Goal: Complete application form: Complete application form

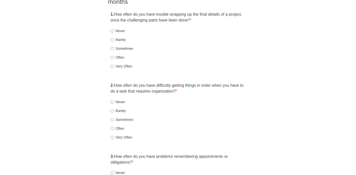
scroll to position [62, 0]
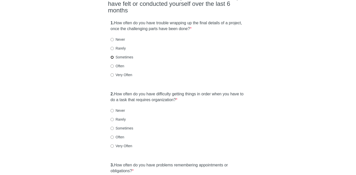
click at [112, 56] on input "Sometimes" at bounding box center [112, 57] width 3 height 3
radio input "true"
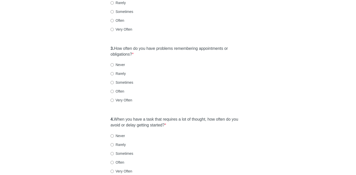
scroll to position [179, 0]
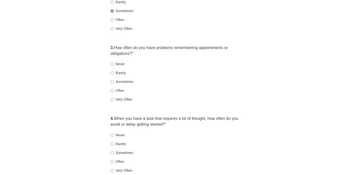
click at [112, 9] on input "Sometimes" at bounding box center [112, 10] width 3 height 3
radio input "true"
click at [113, 89] on input "Often" at bounding box center [112, 90] width 3 height 3
radio input "true"
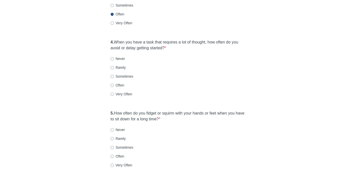
scroll to position [262, 0]
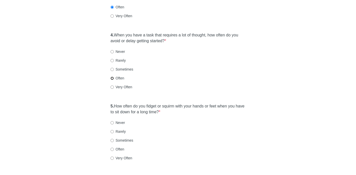
click at [114, 76] on input "Often" at bounding box center [112, 77] width 3 height 3
radio input "true"
click at [113, 85] on input "Very Often" at bounding box center [112, 86] width 3 height 3
radio input "true"
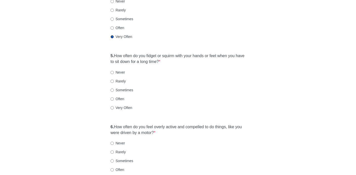
scroll to position [313, 0]
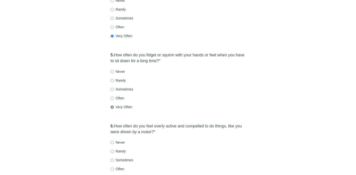
click at [112, 105] on input "Very Often" at bounding box center [112, 106] width 3 height 3
radio input "true"
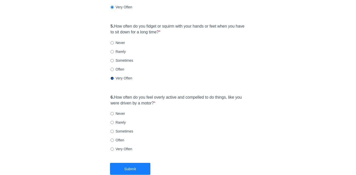
scroll to position [363, 0]
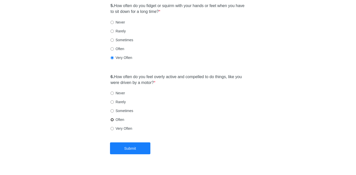
click at [113, 118] on input "Often" at bounding box center [112, 119] width 3 height 3
radio input "true"
click at [113, 109] on input "Sometimes" at bounding box center [112, 110] width 3 height 3
radio input "true"
click at [134, 142] on button "Submit" at bounding box center [130, 148] width 40 height 12
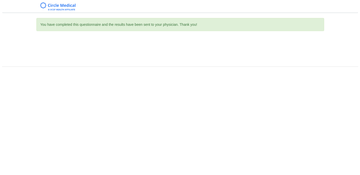
scroll to position [0, 0]
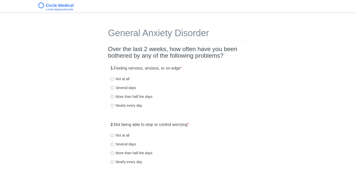
click at [150, 119] on div "2. Not being able to stop or control worrying * Not at all Several days More th…" at bounding box center [178, 145] width 140 height 53
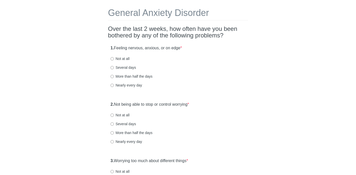
scroll to position [45, 0]
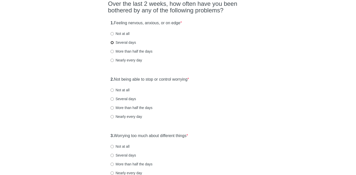
click at [113, 43] on input "Several days" at bounding box center [112, 42] width 3 height 3
radio input "true"
click at [113, 51] on input "More than half the days" at bounding box center [112, 51] width 3 height 3
radio input "true"
click at [113, 43] on input "Several days" at bounding box center [112, 42] width 3 height 3
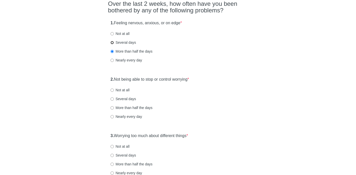
radio input "true"
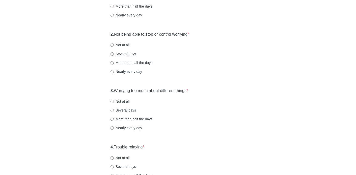
scroll to position [91, 0]
click at [112, 52] on input "Several days" at bounding box center [112, 53] width 3 height 3
radio input "true"
click at [113, 110] on input "Several days" at bounding box center [112, 109] width 3 height 3
radio input "true"
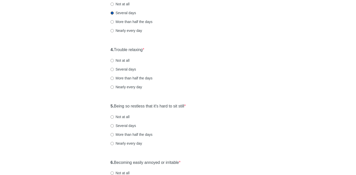
scroll to position [197, 0]
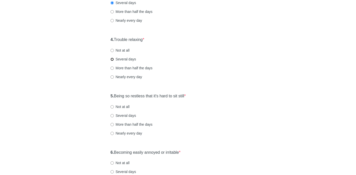
click at [113, 59] on input "Several days" at bounding box center [112, 59] width 3 height 3
radio input "true"
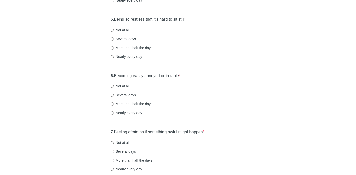
scroll to position [273, 0]
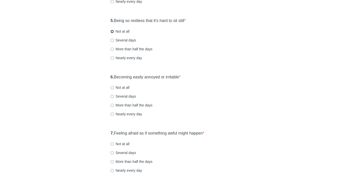
click at [113, 32] on input "Not at all" at bounding box center [112, 31] width 3 height 3
radio input "true"
click at [112, 86] on input "Not at all" at bounding box center [112, 87] width 3 height 3
radio input "true"
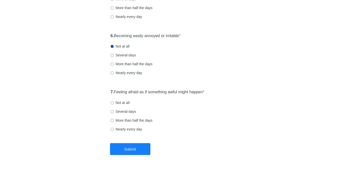
scroll to position [324, 0]
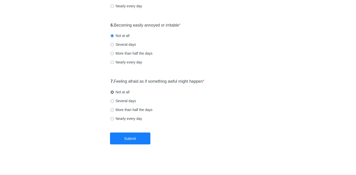
click at [113, 93] on input "Not at all" at bounding box center [112, 91] width 3 height 3
radio input "true"
click at [136, 135] on button "Submit" at bounding box center [130, 138] width 40 height 12
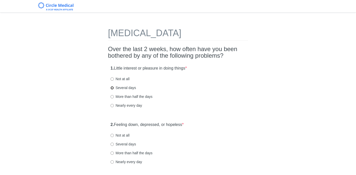
click at [112, 88] on input "Several days" at bounding box center [112, 87] width 3 height 3
radio input "true"
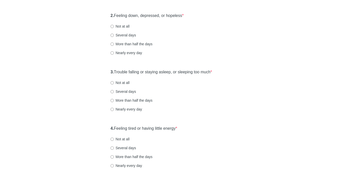
scroll to position [110, 0]
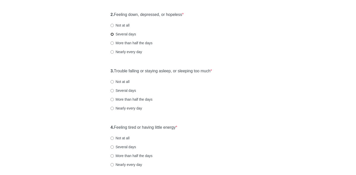
click at [112, 35] on input "Several days" at bounding box center [112, 34] width 3 height 3
radio input "true"
click at [112, 24] on input "Not at all" at bounding box center [112, 25] width 3 height 3
radio input "true"
click at [111, 99] on input "More than half the days" at bounding box center [112, 99] width 3 height 3
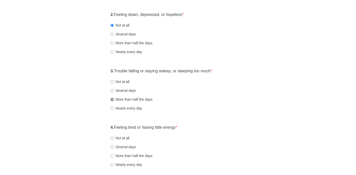
radio input "true"
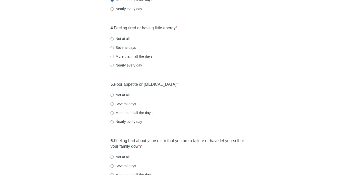
scroll to position [210, 0]
click at [114, 56] on label "More than half the days" at bounding box center [132, 55] width 42 height 5
click at [114, 56] on input "More than half the days" at bounding box center [112, 55] width 3 height 3
radio input "true"
click at [113, 93] on input "Not at all" at bounding box center [112, 94] width 3 height 3
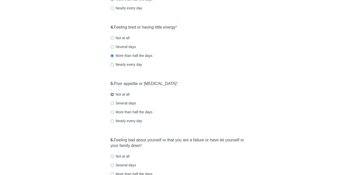
radio input "true"
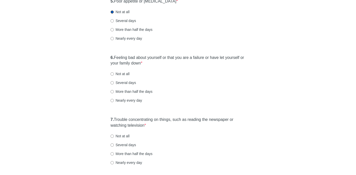
scroll to position [293, 0]
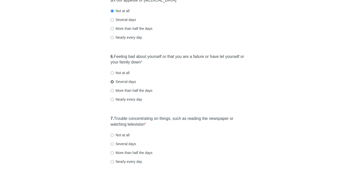
click at [112, 82] on input "Several days" at bounding box center [112, 81] width 3 height 3
radio input "true"
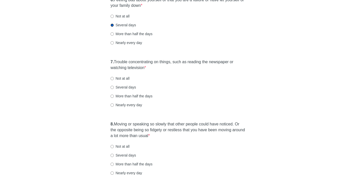
scroll to position [351, 0]
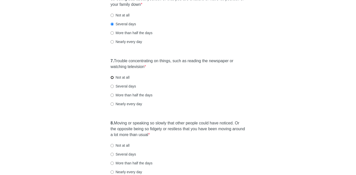
click at [112, 77] on input "Not at all" at bounding box center [112, 77] width 3 height 3
radio input "true"
click at [113, 145] on input "Not at all" at bounding box center [112, 145] width 3 height 3
radio input "true"
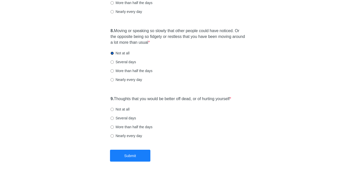
scroll to position [452, 0]
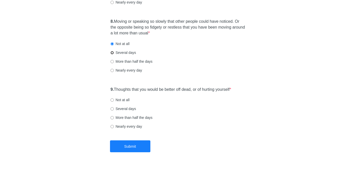
click at [113, 53] on input "Several days" at bounding box center [112, 52] width 3 height 3
radio input "true"
click at [112, 100] on input "Not at all" at bounding box center [112, 99] width 3 height 3
radio input "true"
click at [133, 146] on button "Submit" at bounding box center [130, 146] width 40 height 12
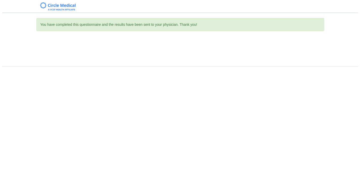
scroll to position [0, 0]
